Goal: Browse casually

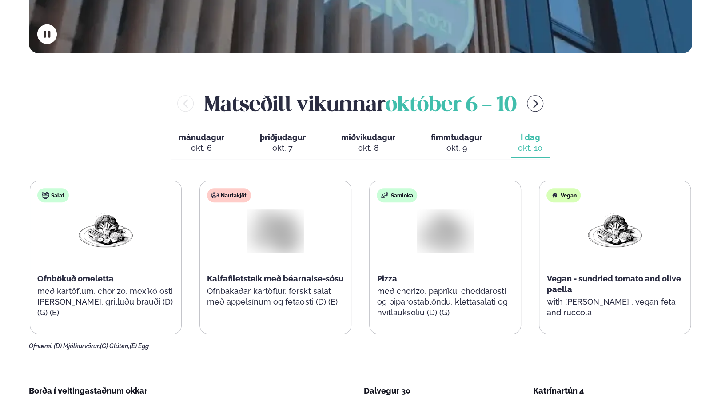
scroll to position [355, 0]
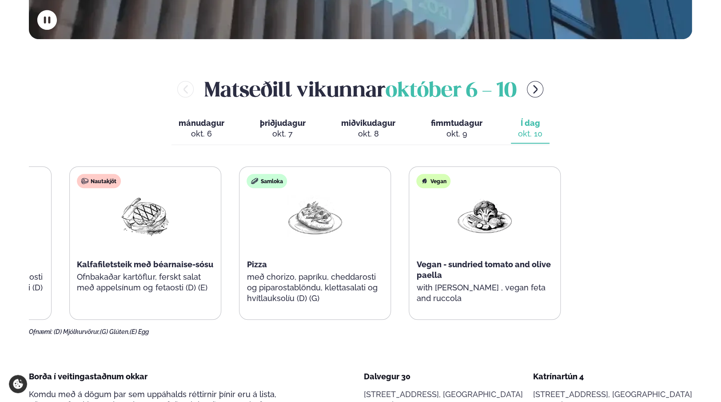
click at [106, 256] on div "Salat Ofnbökuð omeletta með kartöflum, chorizo, mexíkó osti [PERSON_NAME], gril…" at bounding box center [230, 242] width 661 height 153
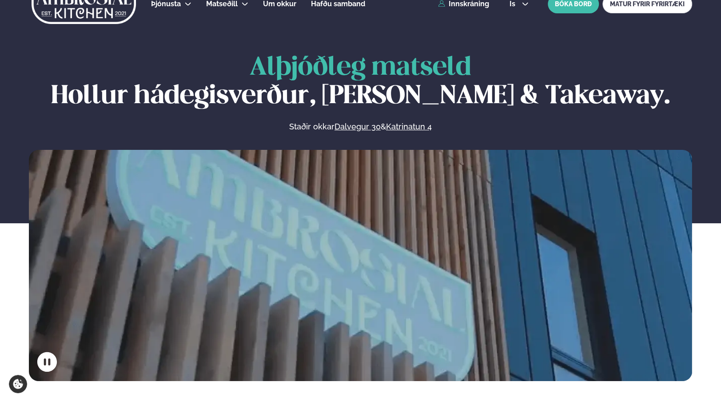
scroll to position [0, 0]
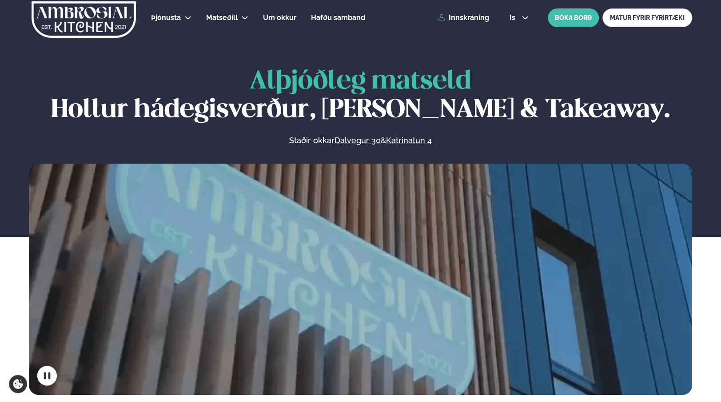
click at [523, 20] on icon at bounding box center [525, 17] width 7 height 7
click at [521, 36] on link "en" at bounding box center [519, 34] width 33 height 18
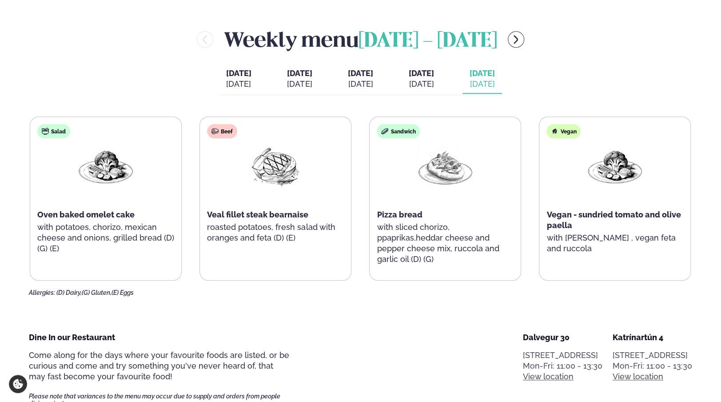
scroll to position [400, 0]
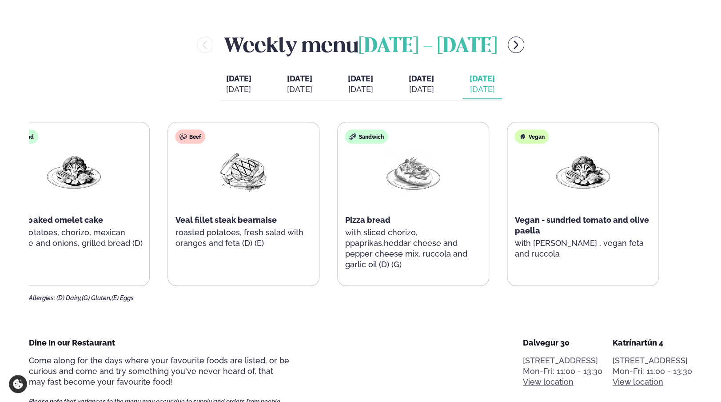
click at [358, 214] on div "Sandwich Pizza bread with sliced chorizo, ppaprikas,heddar cheese and pepper ch…" at bounding box center [413, 204] width 151 height 164
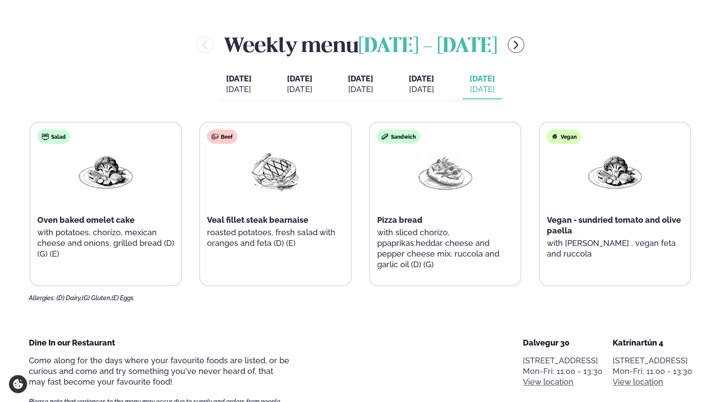
click at [360, 215] on div "Salad Oven baked omelet cake with potatoes, chorizo, mexican cheese and onions,…" at bounding box center [360, 204] width 661 height 164
click at [402, 226] on div "Sandwich Pizza bread with sliced chorizo, ppaprikas,heddar cheese and pepper ch…" at bounding box center [445, 204] width 151 height 164
click at [405, 228] on p "with sliced chorizo, ppaprikas,heddar cheese and pepper cheese mix, ruccola and…" at bounding box center [445, 248] width 137 height 43
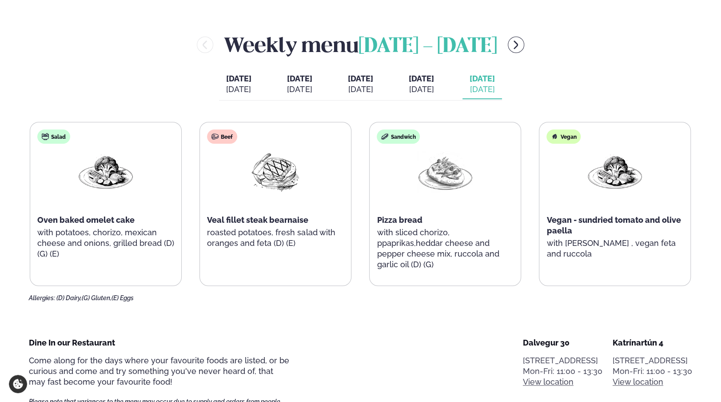
click at [470, 252] on p "with sliced chorizo, ppaprikas,heddar cheese and pepper cheese mix, ruccola and…" at bounding box center [445, 248] width 137 height 43
